Goal: Obtain resource: Download file/media

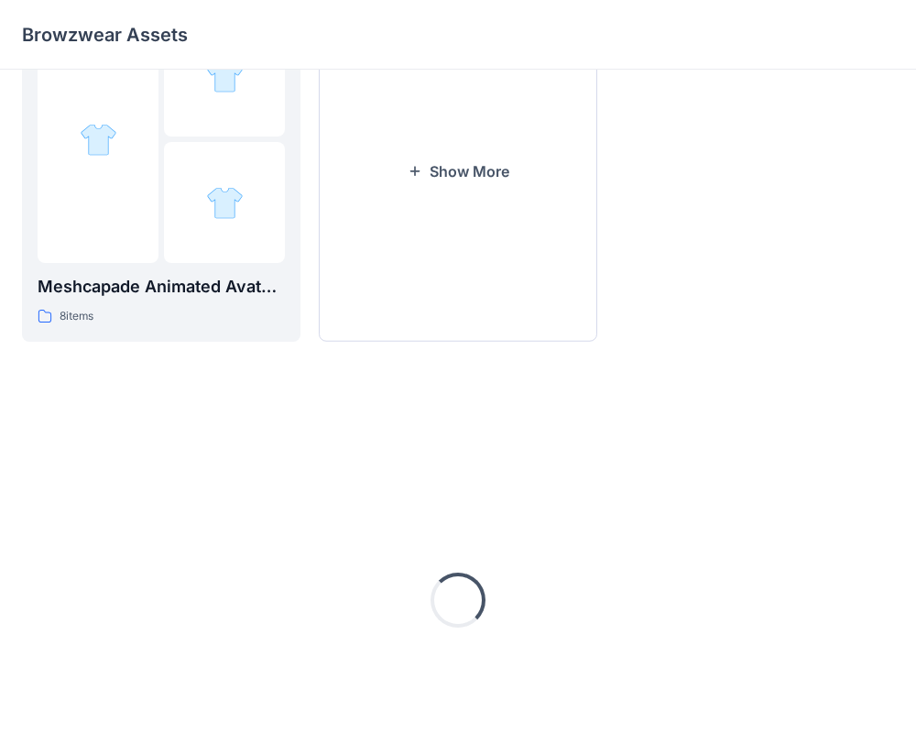
scroll to position [928, 0]
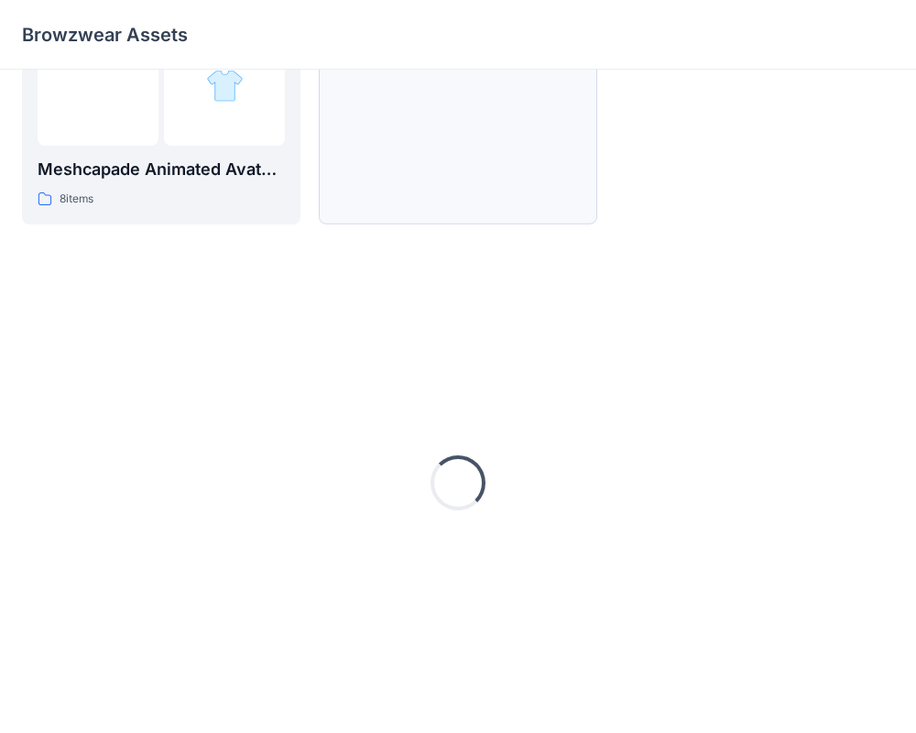
click at [396, 160] on button "Show More" at bounding box center [458, 54] width 279 height 342
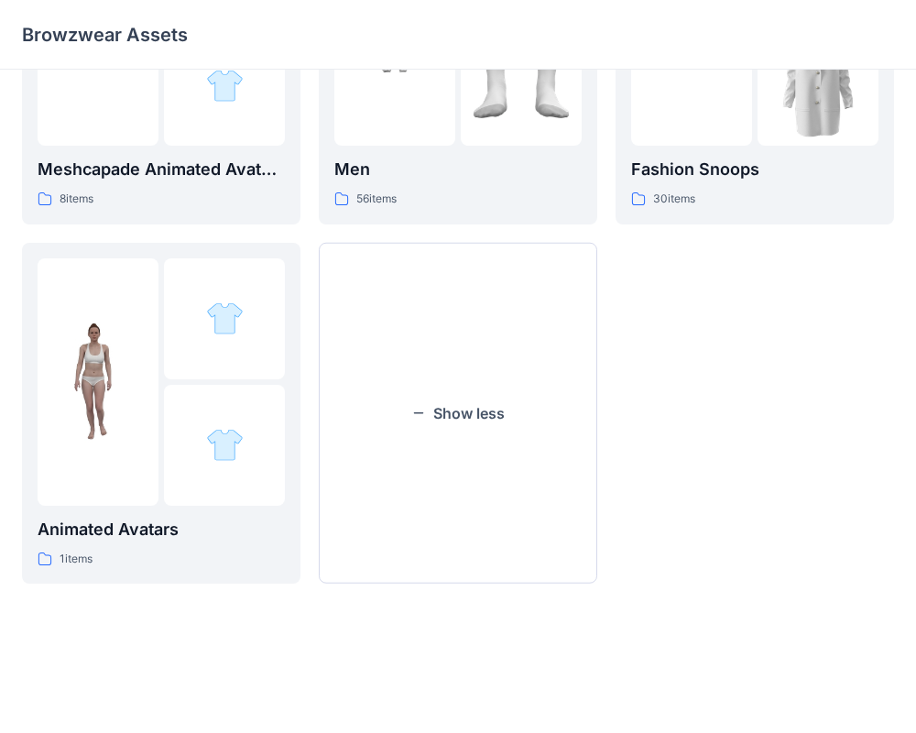
click at [396, 160] on p "Men" at bounding box center [457, 170] width 247 height 26
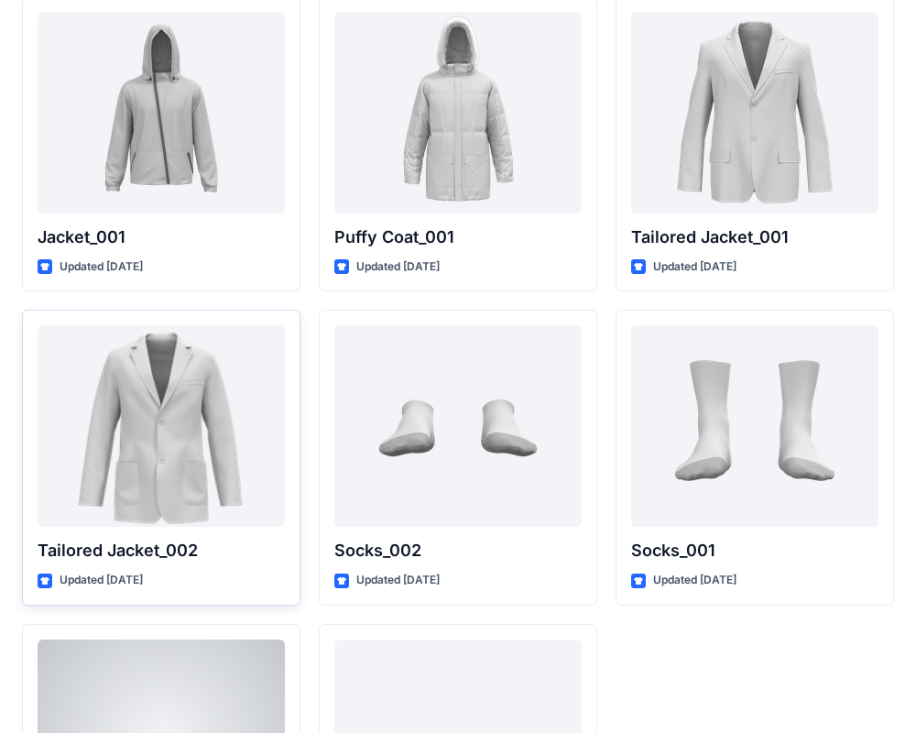
scroll to position [5071, 0]
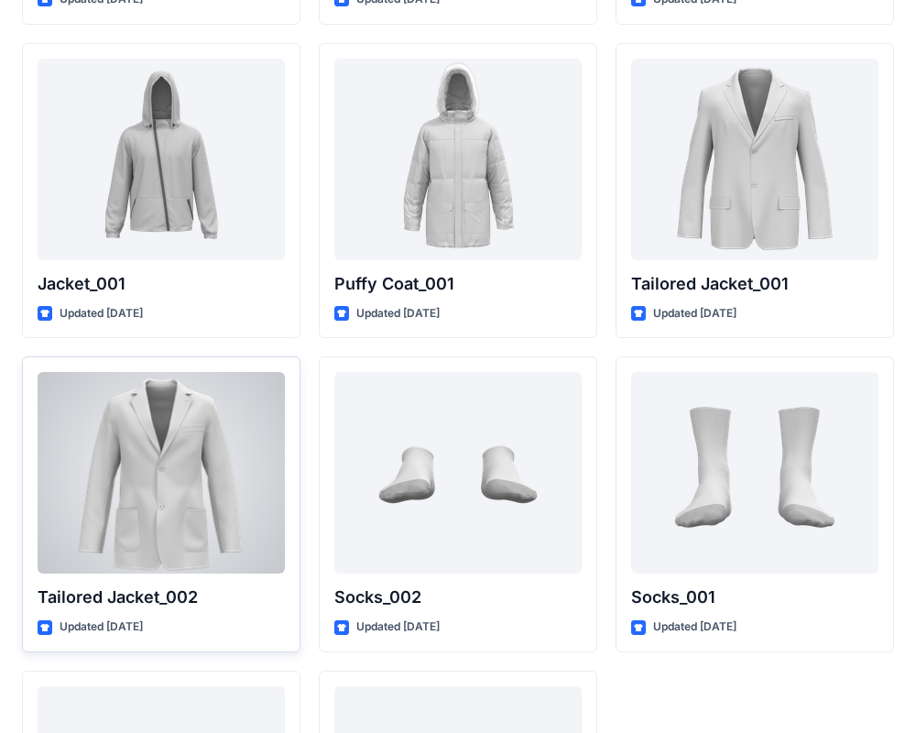
click at [212, 527] on div at bounding box center [161, 473] width 247 height 202
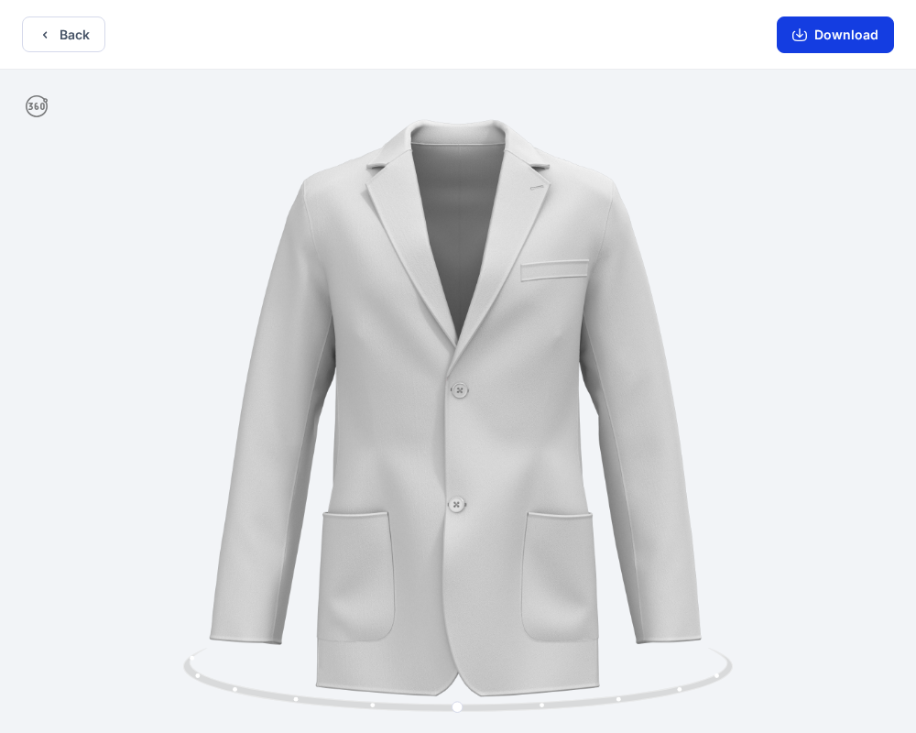
click at [820, 30] on button "Download" at bounding box center [835, 34] width 117 height 37
